Goal: Task Accomplishment & Management: Manage account settings

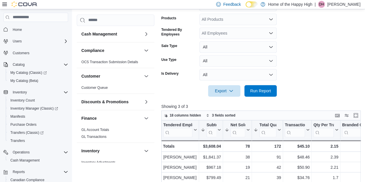
scroll to position [351, 0]
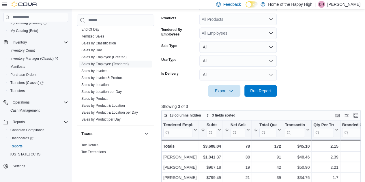
click at [345, 3] on p "[PERSON_NAME]" at bounding box center [343, 4] width 33 height 7
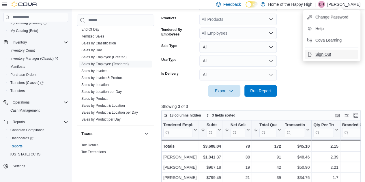
click at [318, 55] on span "Sign Out" at bounding box center [323, 54] width 16 height 6
